Goal: Transaction & Acquisition: Purchase product/service

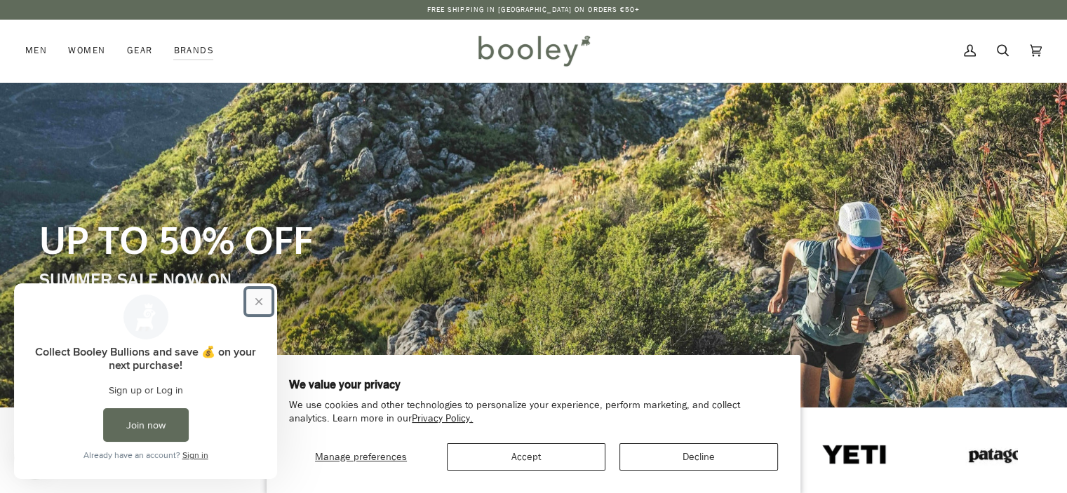
click at [261, 296] on button "Close prompt" at bounding box center [258, 301] width 25 height 25
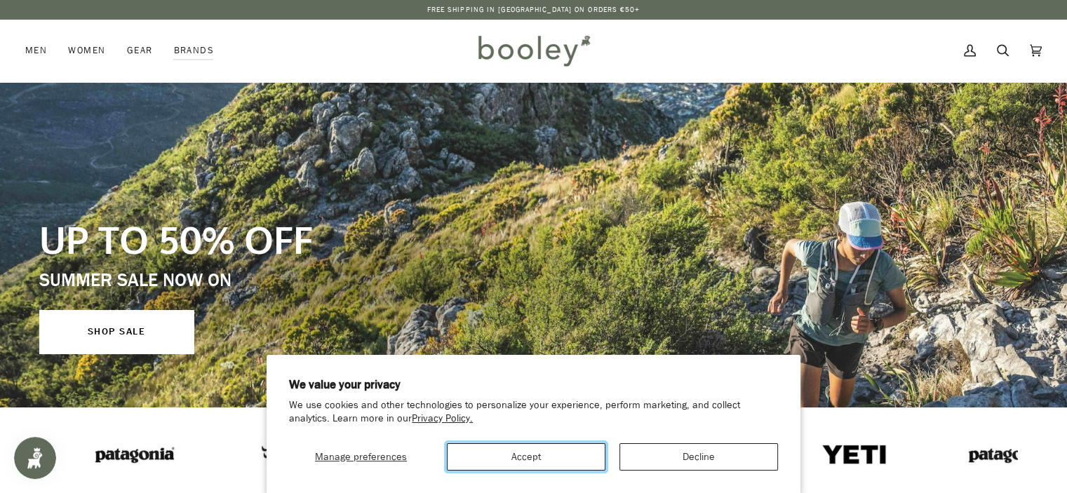
click at [545, 457] on button "Accept" at bounding box center [526, 456] width 159 height 27
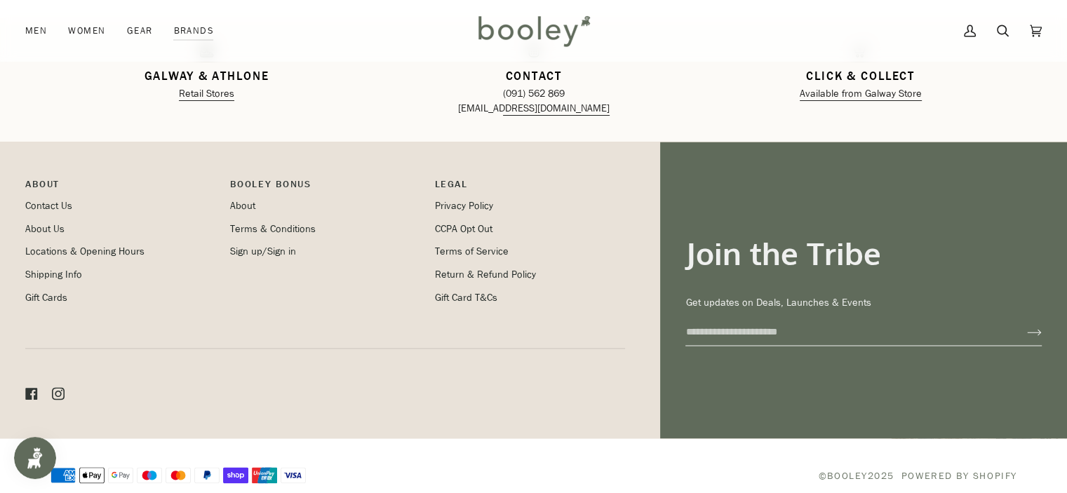
scroll to position [2310, 0]
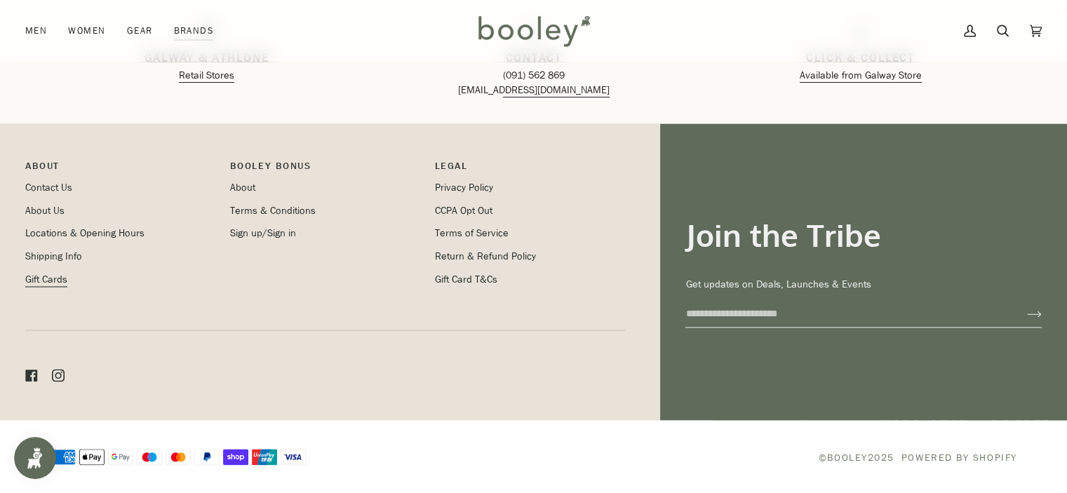
click at [49, 283] on link "Gift Cards" at bounding box center [46, 279] width 42 height 13
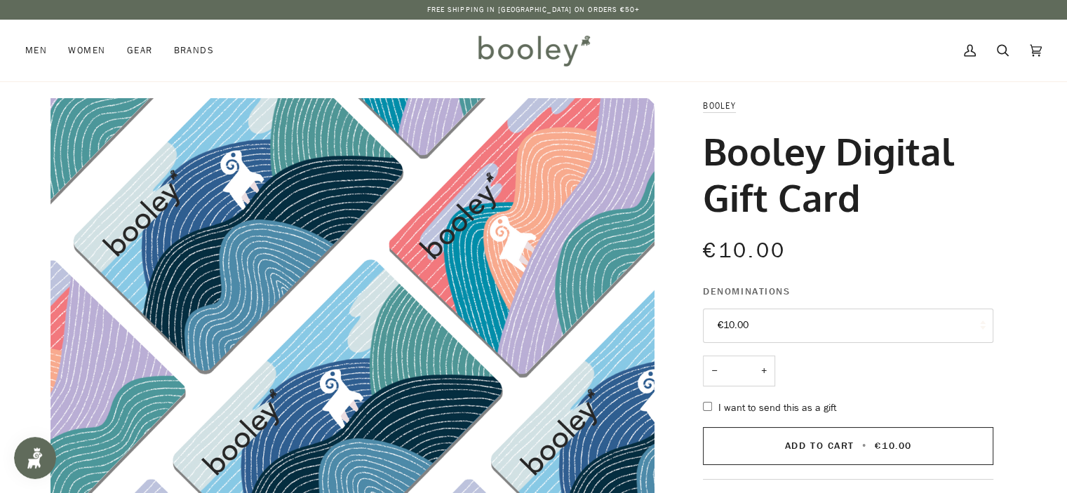
click at [750, 323] on button "€10.00" at bounding box center [848, 326] width 290 height 34
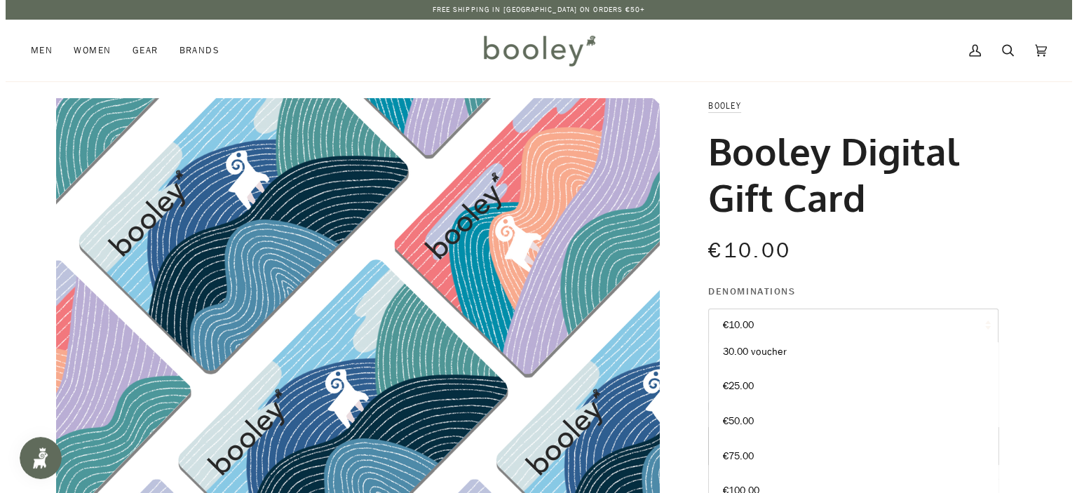
scroll to position [122, 0]
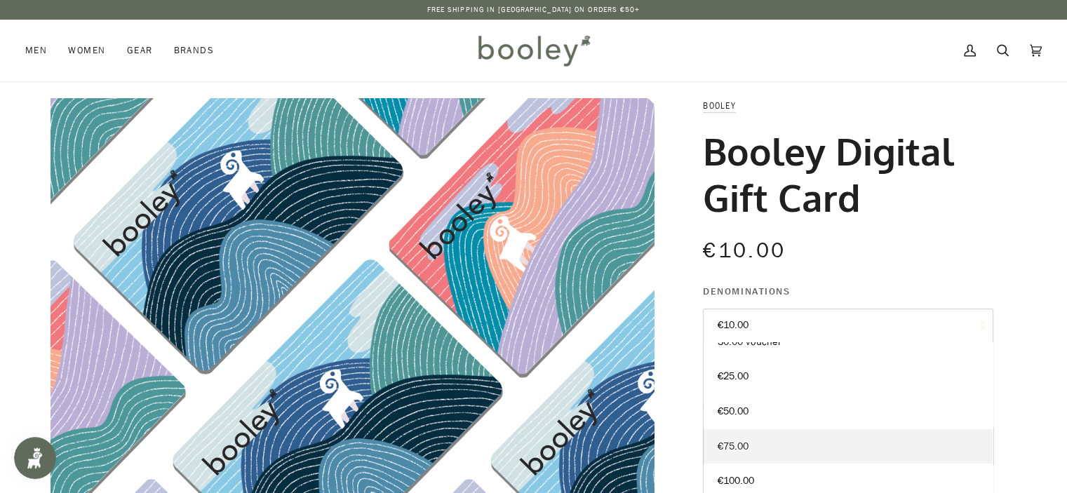
click at [739, 438] on link "€75.00" at bounding box center [847, 446] width 289 height 35
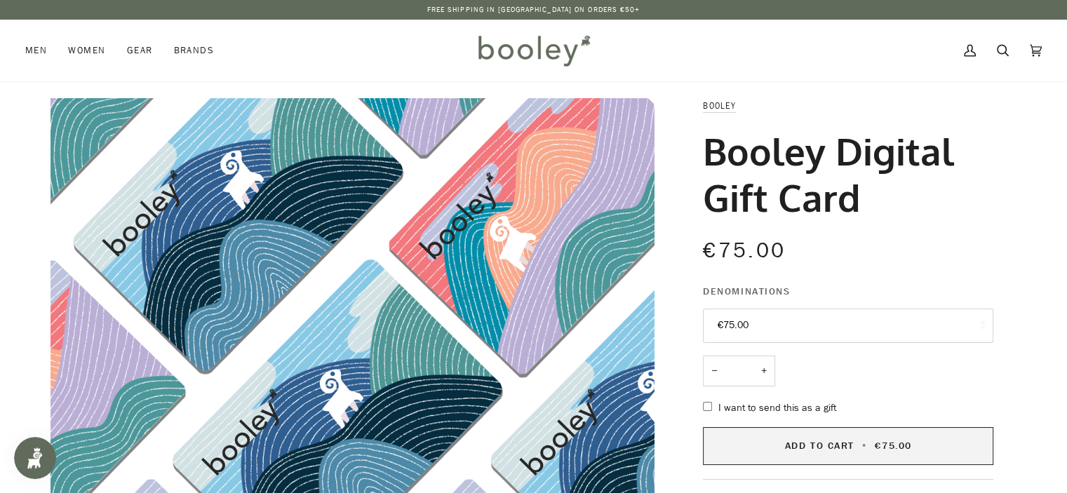
click at [739, 438] on button "Add to Cart • €75.00" at bounding box center [848, 446] width 290 height 38
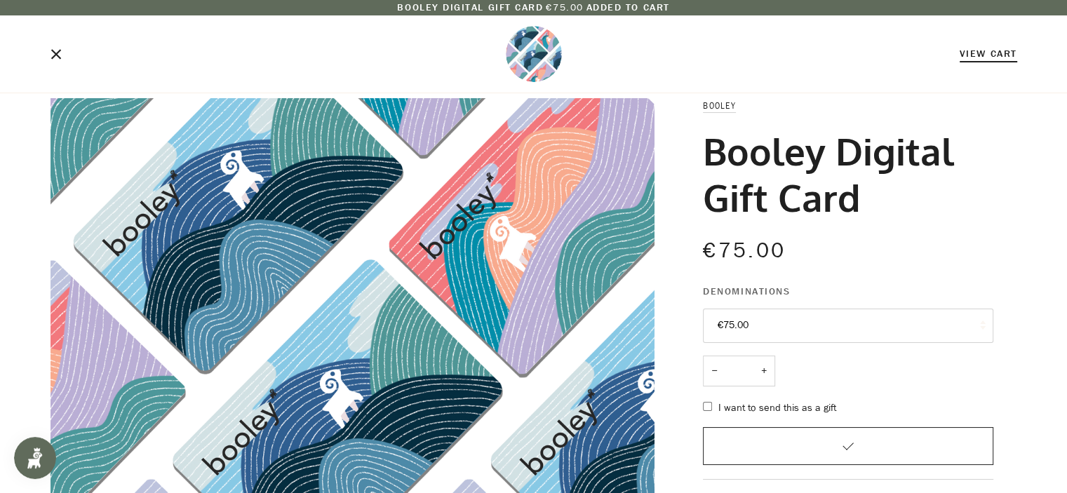
click at [974, 59] on link "View Cart" at bounding box center [988, 53] width 58 height 13
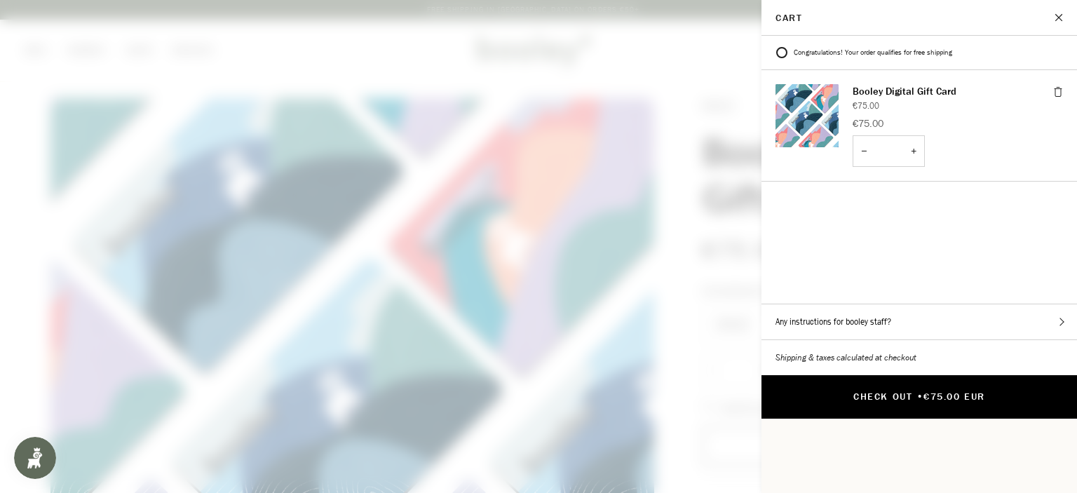
click at [922, 375] on button "Check Out • €75.00 EUR" at bounding box center [920, 396] width 316 height 43
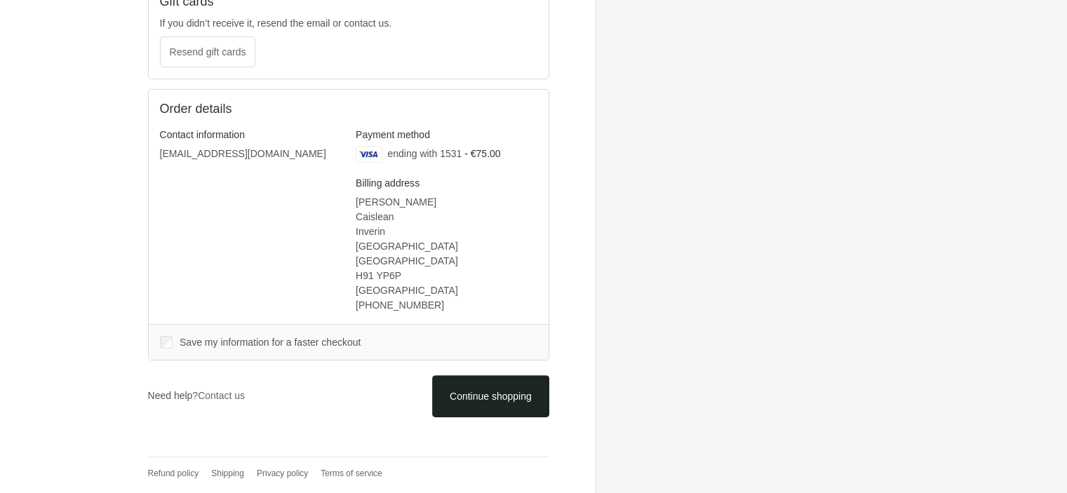
scroll to position [79, 0]
